Goal: Information Seeking & Learning: Learn about a topic

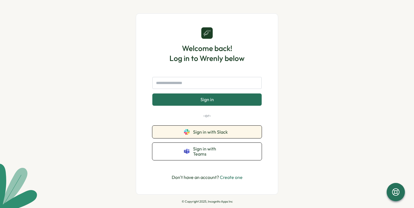
click at [200, 134] on span "Sign in with Slack" at bounding box center [211, 131] width 37 height 5
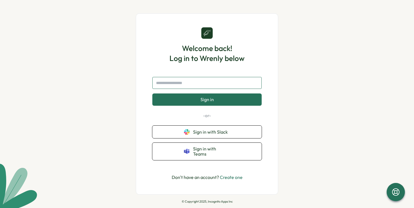
click at [184, 84] on input "text" at bounding box center [206, 83] width 109 height 12
click at [200, 82] on input "text" at bounding box center [206, 83] width 109 height 12
type input "**********"
click at [152, 93] on button "Sign in" at bounding box center [206, 99] width 109 height 12
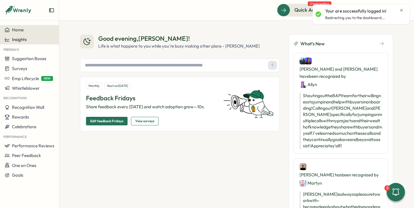
click at [18, 40] on span "Insights" at bounding box center [19, 39] width 15 height 5
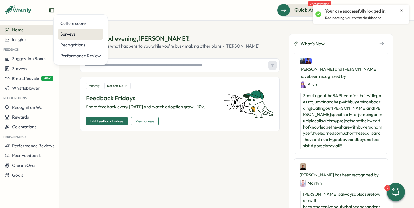
click at [75, 34] on div "Surveys" at bounding box center [80, 34] width 40 height 6
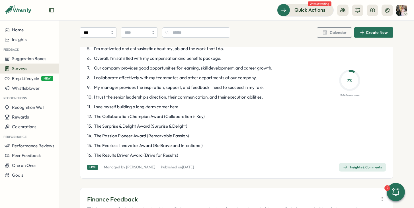
scroll to position [93, 0]
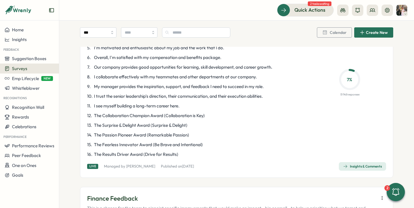
click at [366, 167] on div "Insights & Comments" at bounding box center [362, 166] width 39 height 5
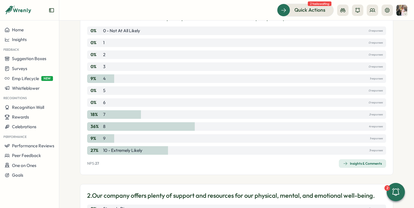
scroll to position [74, 0]
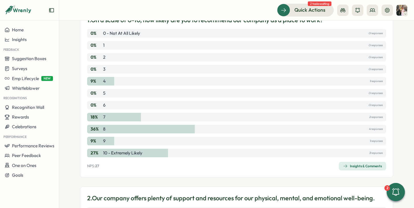
click at [349, 171] on div "1. On a scale of 0-10, how likely are you to recommend our company as a place t…" at bounding box center [236, 93] width 313 height 169
click at [347, 166] on div "Insights & Comments" at bounding box center [362, 166] width 39 height 5
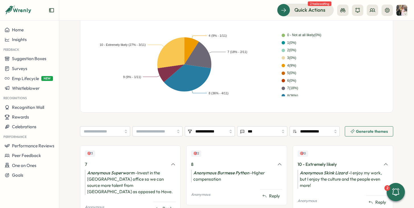
scroll to position [160, 0]
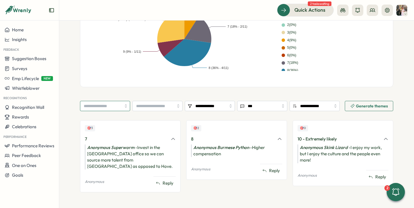
click at [118, 106] on input "search" at bounding box center [105, 106] width 50 height 10
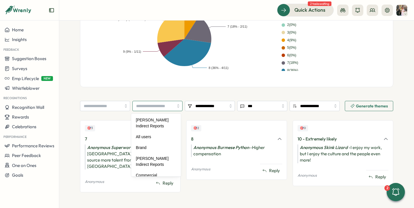
click at [144, 107] on input "search" at bounding box center [157, 106] width 50 height 10
click at [126, 106] on input "search" at bounding box center [105, 106] width 50 height 10
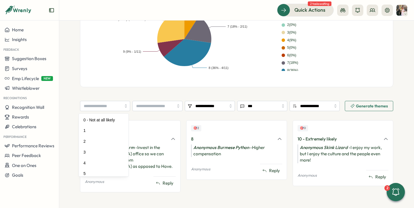
click at [165, 92] on div "**********" at bounding box center [236, 36] width 313 height 324
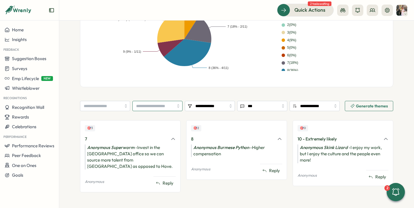
click at [166, 104] on input "search" at bounding box center [157, 106] width 50 height 10
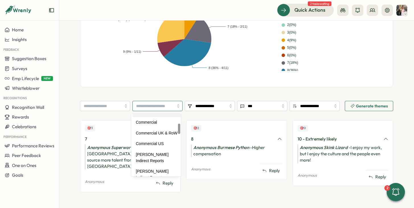
scroll to position [60, 0]
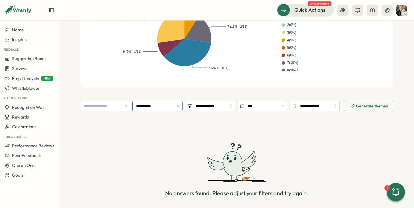
click at [160, 110] on input "**********" at bounding box center [157, 106] width 50 height 10
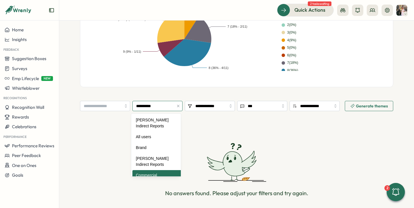
scroll to position [6, 0]
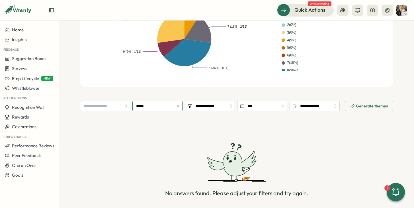
click at [158, 105] on input "*****" at bounding box center [157, 106] width 50 height 10
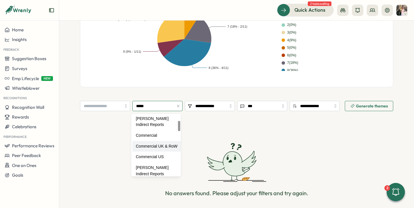
scroll to position [42, 0]
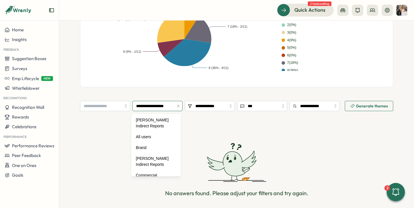
click at [155, 106] on input "**********" at bounding box center [157, 106] width 50 height 10
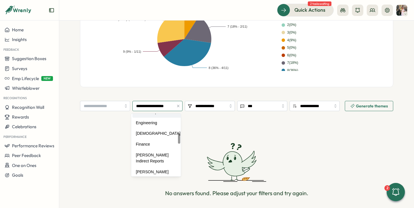
scroll to position [119, 0]
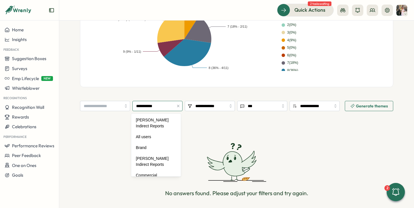
click at [152, 109] on input "**********" at bounding box center [157, 106] width 50 height 10
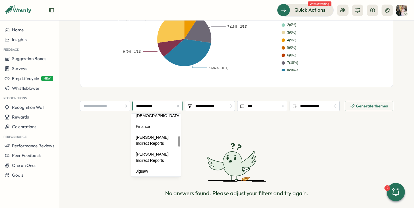
scroll to position [137, 0]
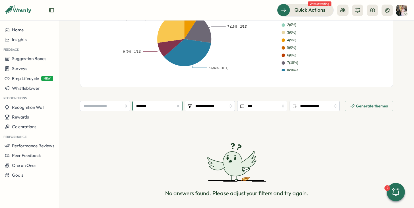
click at [154, 105] on input "*******" at bounding box center [157, 106] width 50 height 10
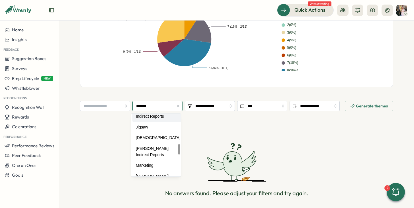
scroll to position [183, 0]
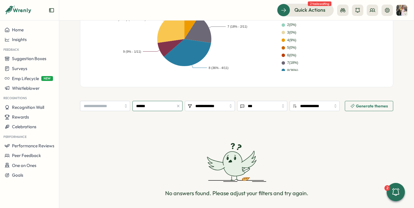
click at [149, 106] on input "******" at bounding box center [157, 106] width 50 height 10
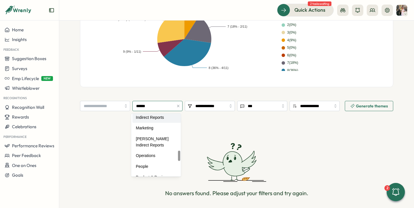
scroll to position [224, 0]
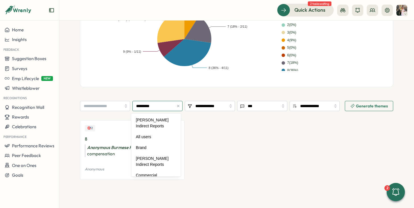
click at [151, 103] on input "*********" at bounding box center [157, 106] width 50 height 10
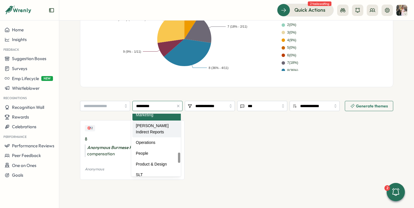
scroll to position [250, 0]
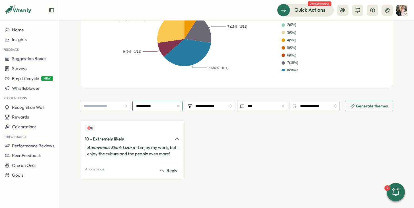
click at [154, 106] on input "**********" at bounding box center [157, 106] width 50 height 10
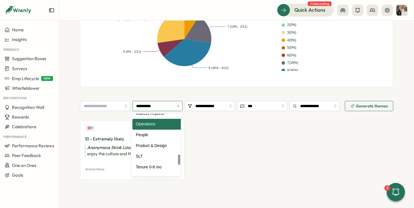
scroll to position [249, 0]
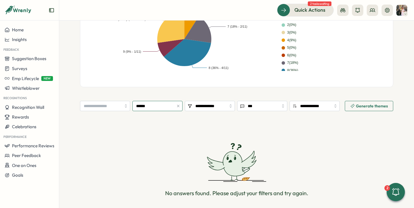
click at [154, 109] on input "******" at bounding box center [157, 106] width 50 height 10
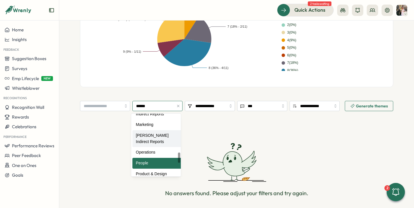
scroll to position [249, 0]
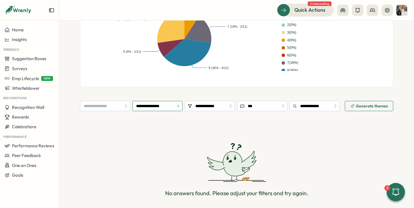
click at [160, 103] on input "**********" at bounding box center [157, 106] width 50 height 10
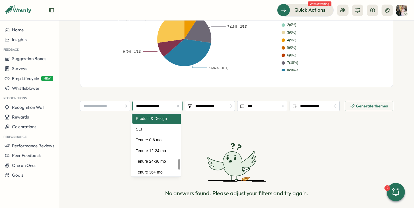
scroll to position [276, 0]
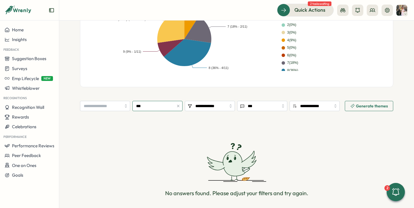
click at [150, 110] on input "***" at bounding box center [157, 106] width 50 height 10
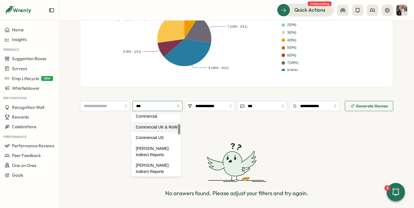
scroll to position [65, 0]
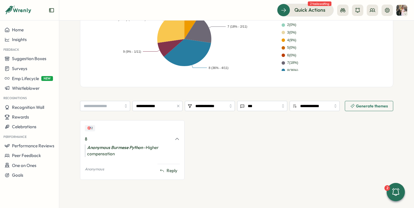
click at [157, 111] on section "**********" at bounding box center [236, 147] width 313 height 93
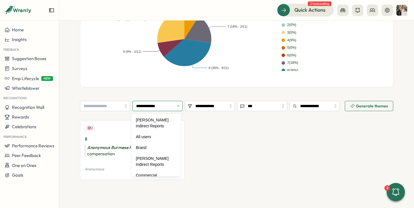
click at [157, 104] on input "**********" at bounding box center [157, 106] width 50 height 10
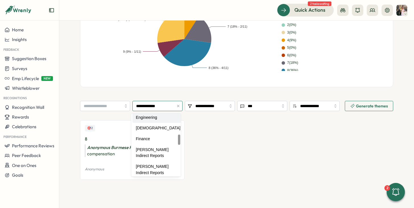
scroll to position [131, 0]
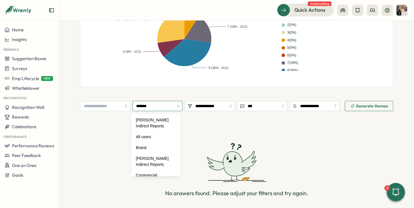
click at [152, 108] on input "*******" at bounding box center [157, 106] width 50 height 10
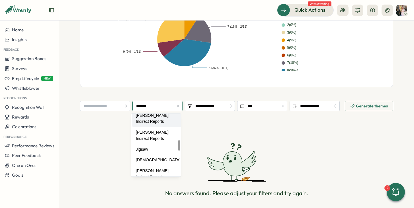
scroll to position [159, 0]
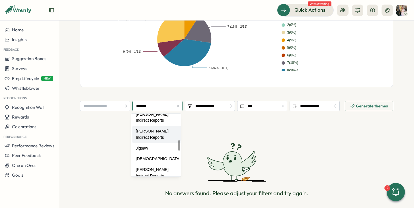
type input "**********"
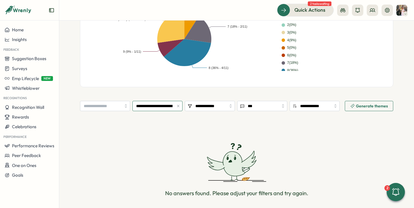
scroll to position [0, 0]
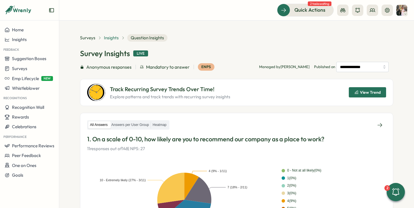
click at [106, 37] on span "Insights" at bounding box center [111, 38] width 15 height 6
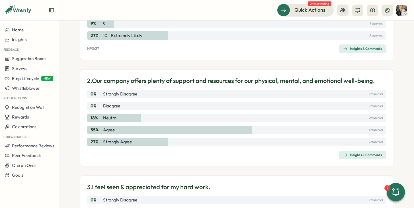
scroll to position [195, 0]
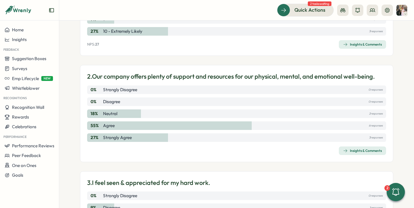
click at [354, 149] on div "Insights & Comments" at bounding box center [362, 150] width 39 height 5
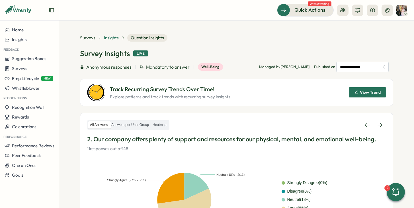
click at [106, 37] on span "Insights" at bounding box center [111, 38] width 15 height 6
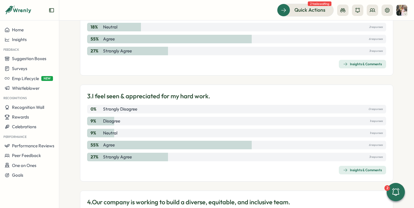
scroll to position [282, 0]
click at [363, 171] on div "Insights & Comments" at bounding box center [362, 169] width 39 height 5
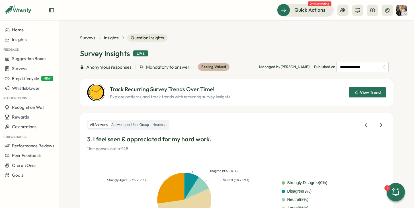
click at [108, 43] on div "**********" at bounding box center [236, 70] width 313 height 72
click at [108, 40] on span "Insights" at bounding box center [111, 38] width 15 height 6
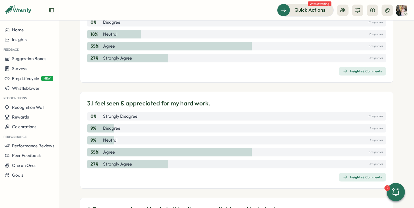
scroll to position [386, 0]
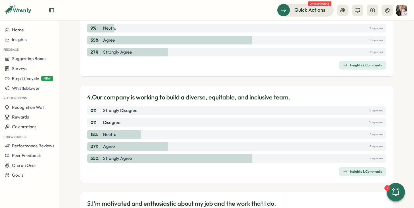
click at [348, 169] on div "Insights & Comments" at bounding box center [362, 171] width 39 height 5
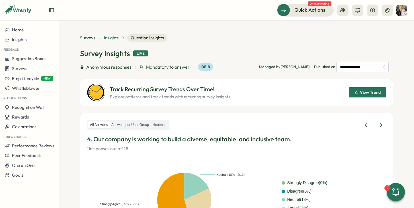
click at [115, 40] on span "Insights" at bounding box center [111, 38] width 15 height 6
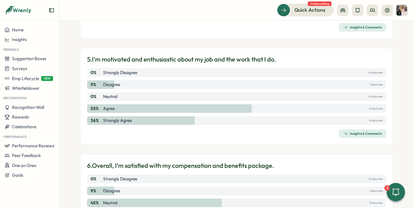
scroll to position [531, 0]
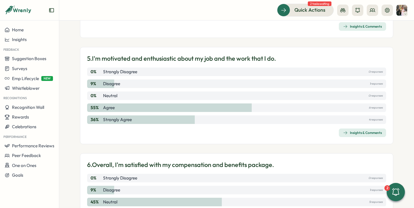
click at [366, 130] on div "Insights & Comments" at bounding box center [362, 132] width 39 height 5
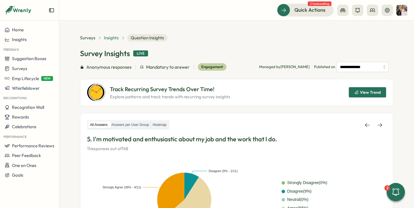
click at [113, 36] on span "Insights" at bounding box center [111, 38] width 15 height 6
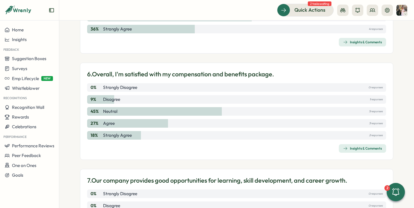
scroll to position [623, 0]
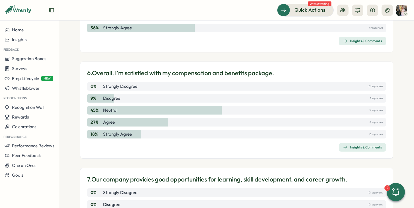
click at [353, 147] on div "Insights & Comments" at bounding box center [362, 147] width 39 height 5
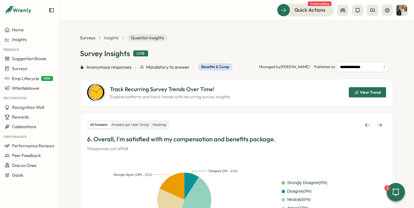
click at [114, 38] on span "Insights" at bounding box center [111, 38] width 15 height 6
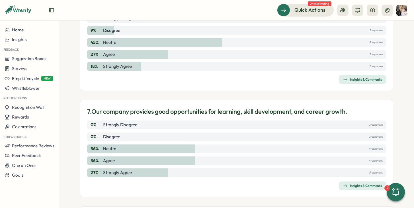
scroll to position [744, 0]
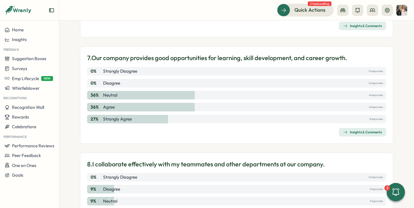
click at [340, 130] on button "Insights & Comments" at bounding box center [361, 132] width 47 height 9
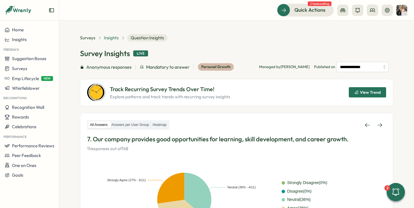
click at [105, 37] on span "Insights" at bounding box center [111, 38] width 15 height 6
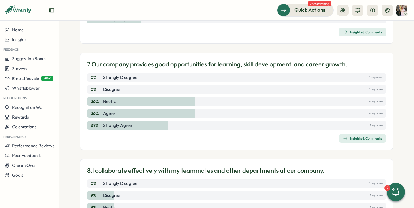
scroll to position [740, 0]
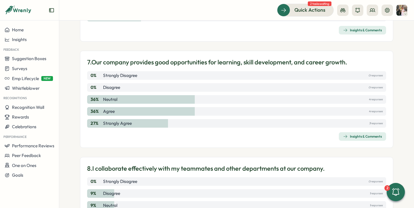
click at [359, 134] on div "Insights & Comments" at bounding box center [362, 136] width 39 height 5
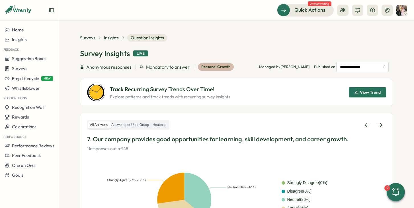
click at [117, 38] on div "Insights" at bounding box center [114, 38] width 21 height 6
click at [115, 38] on span "Insights" at bounding box center [111, 38] width 15 height 6
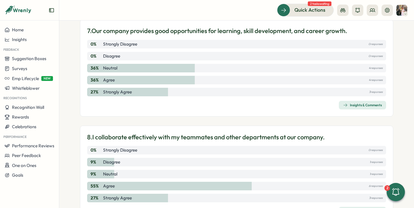
scroll to position [851, 0]
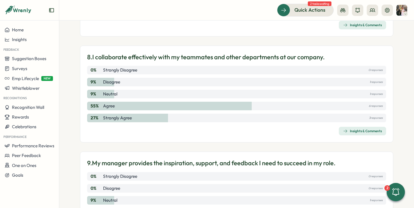
click at [358, 131] on div "Insights & Comments" at bounding box center [362, 131] width 39 height 5
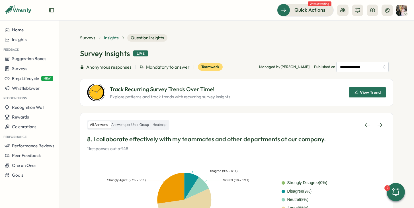
click at [110, 36] on span "Insights" at bounding box center [111, 38] width 15 height 6
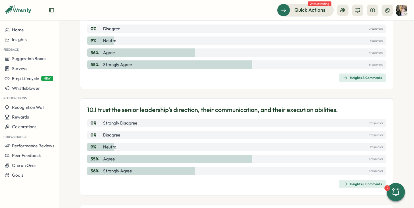
scroll to position [1048, 0]
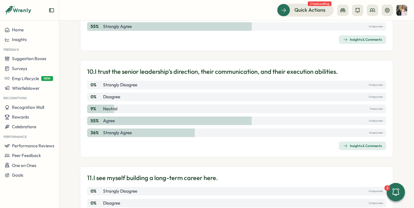
click at [347, 146] on div "Insights & Comments" at bounding box center [362, 145] width 39 height 5
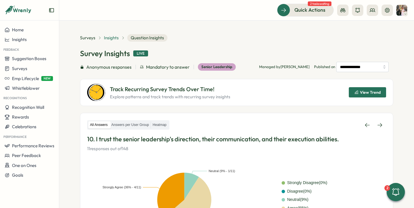
click at [107, 37] on span "Insights" at bounding box center [111, 38] width 15 height 6
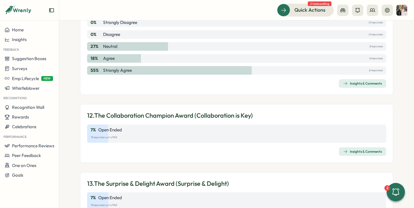
scroll to position [1182, 0]
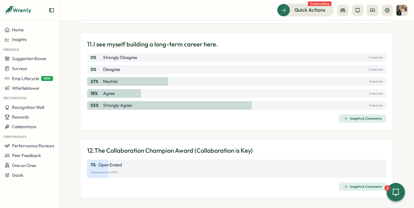
click at [367, 117] on div "Insights & Comments" at bounding box center [362, 118] width 39 height 5
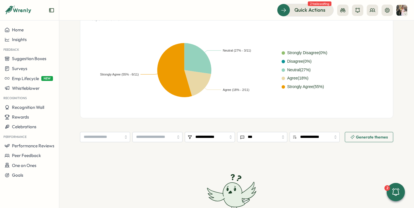
scroll to position [186, 0]
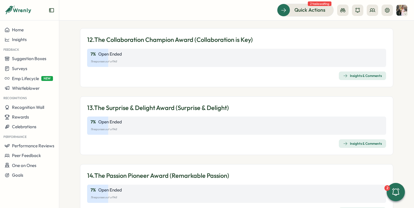
scroll to position [1292, 0]
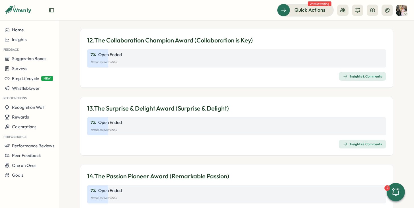
click at [349, 78] on div "Insights & Comments" at bounding box center [362, 76] width 39 height 5
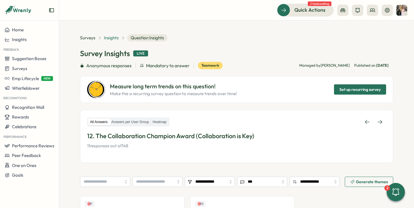
click at [112, 38] on span "Insights" at bounding box center [111, 38] width 15 height 6
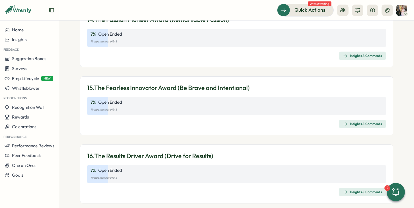
scroll to position [1409, 0]
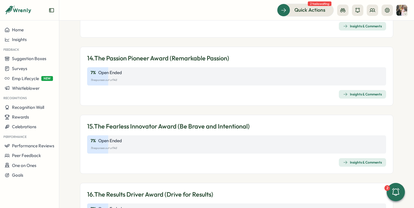
click at [358, 96] on span "Insights & Comments" at bounding box center [362, 94] width 39 height 8
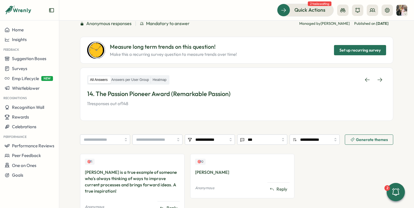
scroll to position [75, 0]
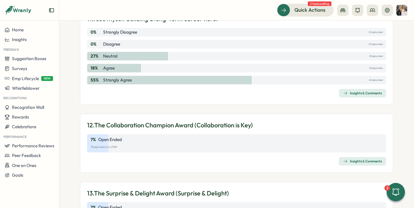
scroll to position [1457, 0]
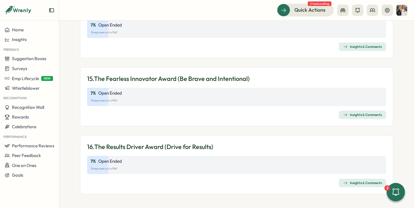
click at [349, 112] on div "Insights & Comments" at bounding box center [362, 114] width 39 height 5
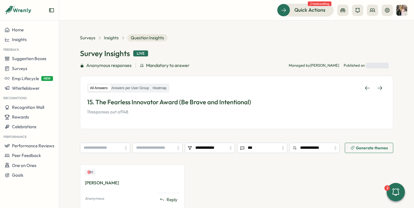
scroll to position [75, 0]
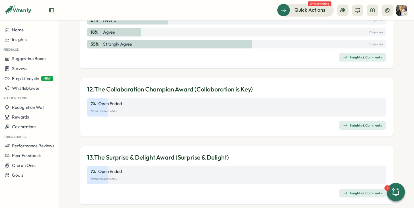
scroll to position [1240, 0]
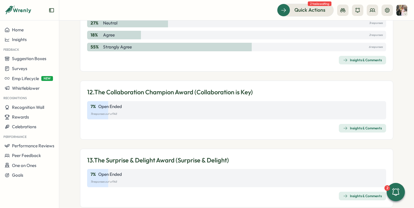
click at [348, 128] on div "Insights & Comments" at bounding box center [362, 128] width 39 height 5
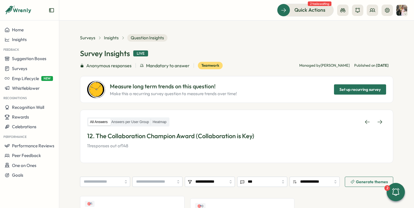
scroll to position [76, 0]
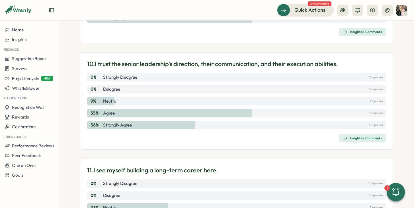
scroll to position [1253, 0]
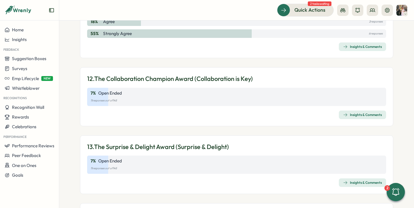
click at [346, 179] on span "Insights & Comments" at bounding box center [362, 182] width 39 height 8
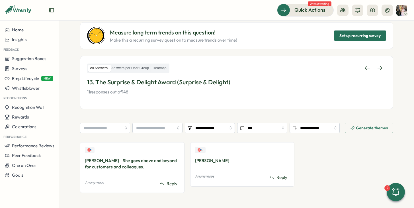
scroll to position [55, 0]
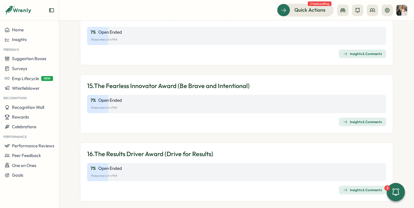
scroll to position [1450, 0]
click at [357, 54] on div "Insights & Comments" at bounding box center [362, 53] width 39 height 5
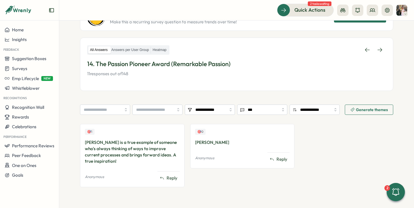
scroll to position [74, 0]
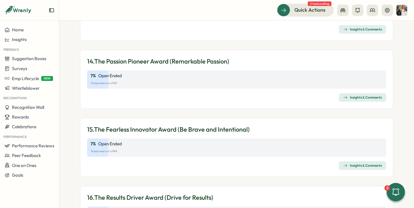
scroll to position [1457, 0]
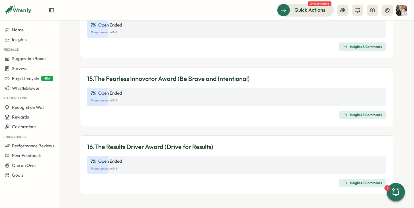
click at [355, 184] on div "Insights & Comments" at bounding box center [362, 182] width 39 height 5
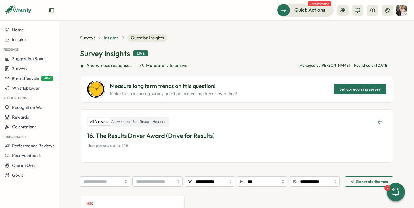
click at [109, 39] on span "Insights" at bounding box center [111, 38] width 15 height 6
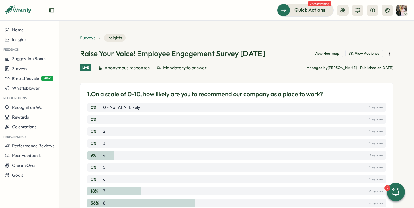
click at [87, 40] on span "Surveys" at bounding box center [87, 38] width 15 height 6
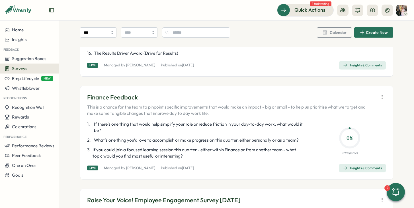
scroll to position [207, 0]
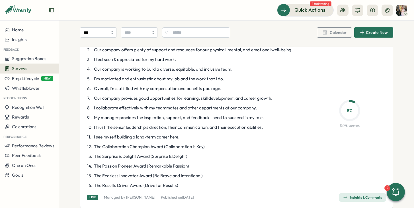
scroll to position [66, 0]
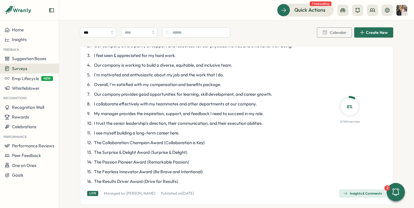
click at [358, 190] on span "Insights & Comments" at bounding box center [362, 193] width 39 height 8
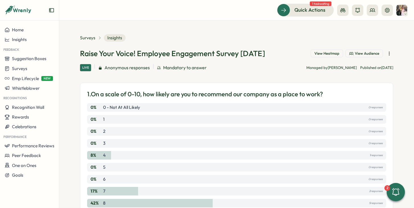
click at [316, 54] on span "View Heatmap" at bounding box center [326, 53] width 25 height 5
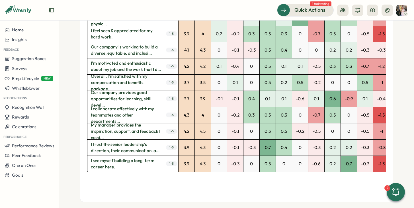
scroll to position [390, 0]
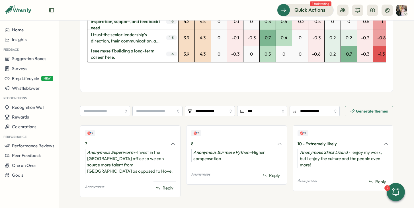
click at [142, 149] on div "Anonymous Superworm - Invest in the London office so we can source more talent …" at bounding box center [130, 161] width 91 height 25
click at [171, 141] on icon at bounding box center [172, 143] width 5 height 5
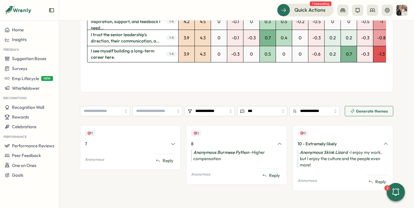
click at [171, 141] on icon at bounding box center [172, 143] width 5 height 5
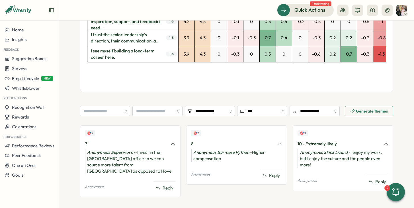
click at [90, 130] on div "🎯 3" at bounding box center [90, 133] width 10 height 6
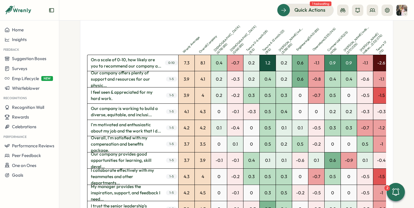
scroll to position [7, 0]
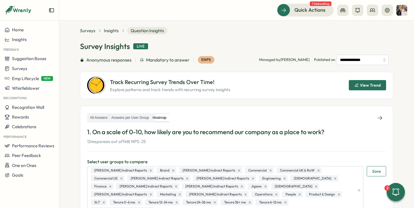
click at [109, 26] on section "**********" at bounding box center [236, 113] width 354 height 187
click at [105, 29] on span "Insights" at bounding box center [111, 31] width 15 height 6
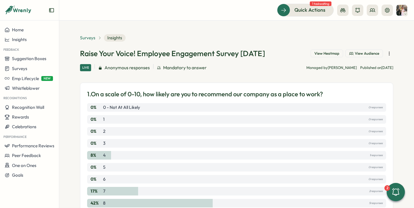
click at [87, 39] on span "Surveys" at bounding box center [87, 38] width 15 height 6
